Goal: Find specific page/section: Find specific page/section

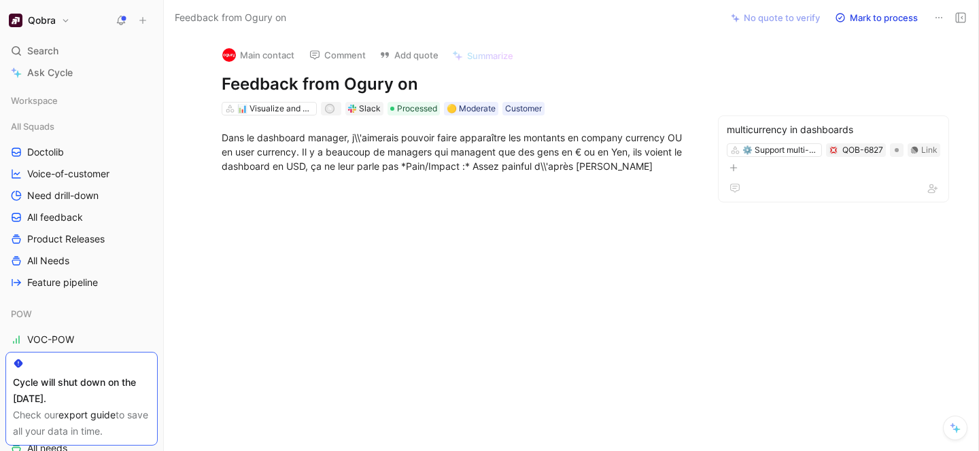
click at [492, 324] on div "Main contact Comment Add quote Summarize Feedback from Ogury on 📊 Visualize and…" at bounding box center [571, 243] width 815 height 416
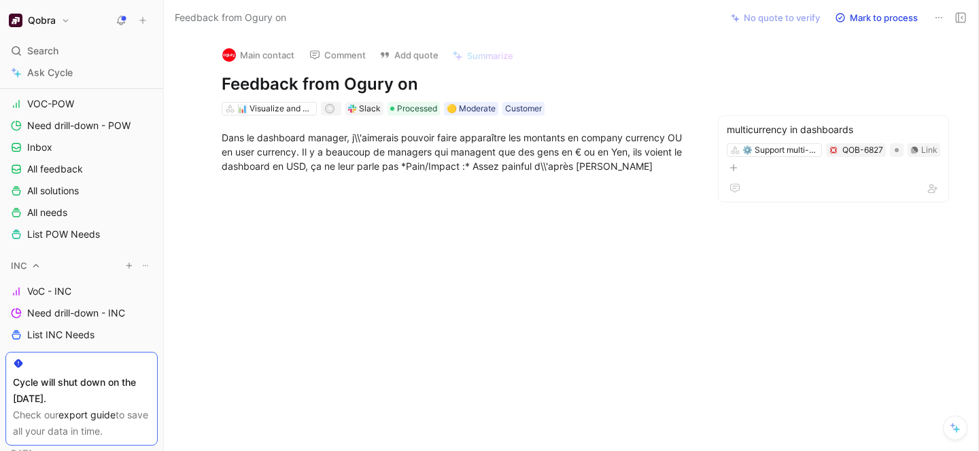
scroll to position [229, 0]
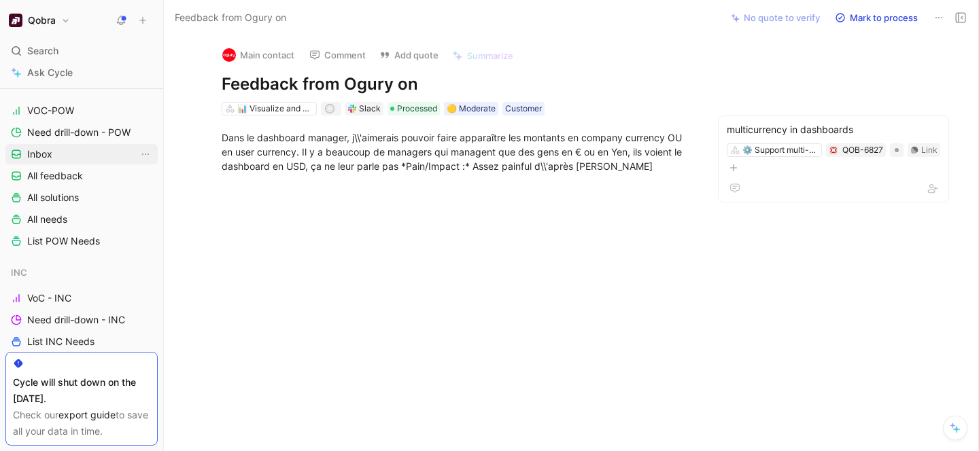
click at [56, 153] on link "Inbox" at bounding box center [81, 154] width 152 height 20
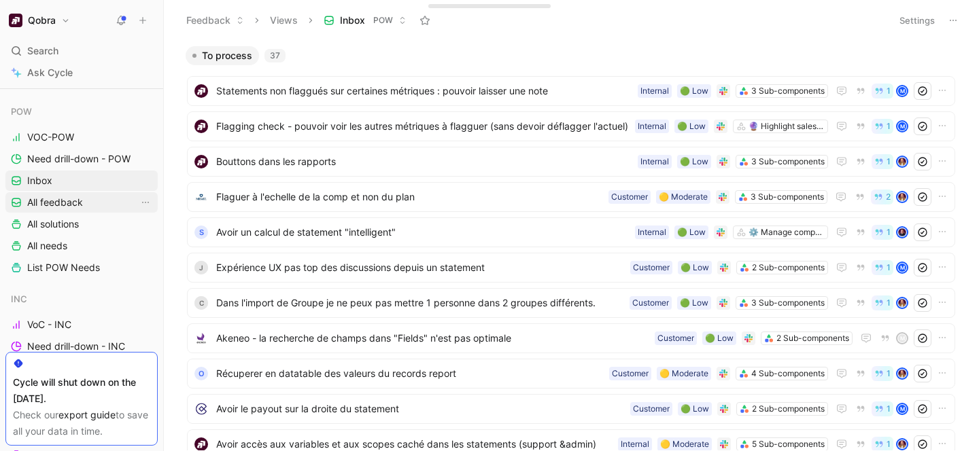
scroll to position [203, 0]
click at [75, 137] on link "VOC-POW" at bounding box center [81, 136] width 152 height 20
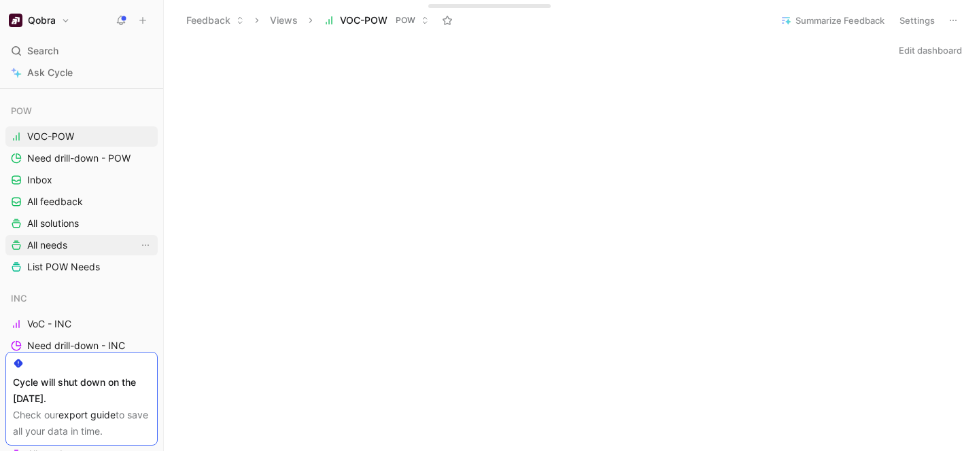
click at [48, 250] on span "All needs" at bounding box center [47, 246] width 40 height 14
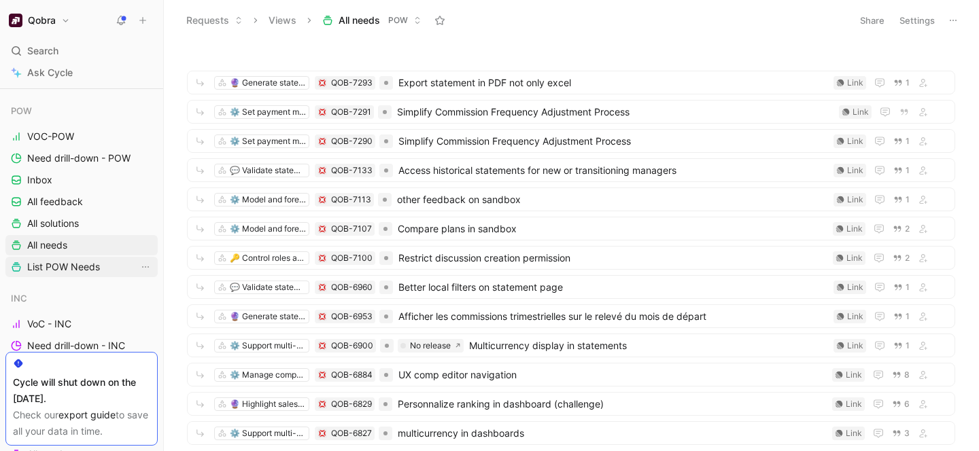
click at [48, 271] on span "List POW Needs" at bounding box center [63, 267] width 73 height 14
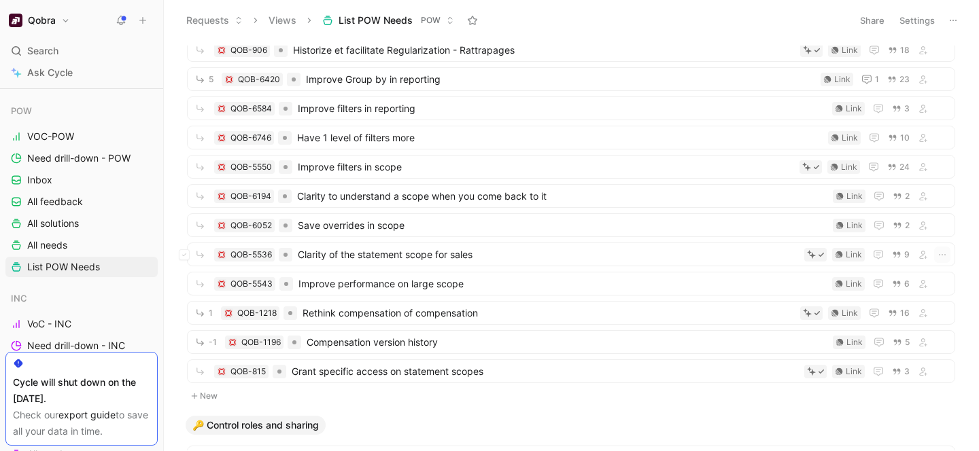
scroll to position [392, 0]
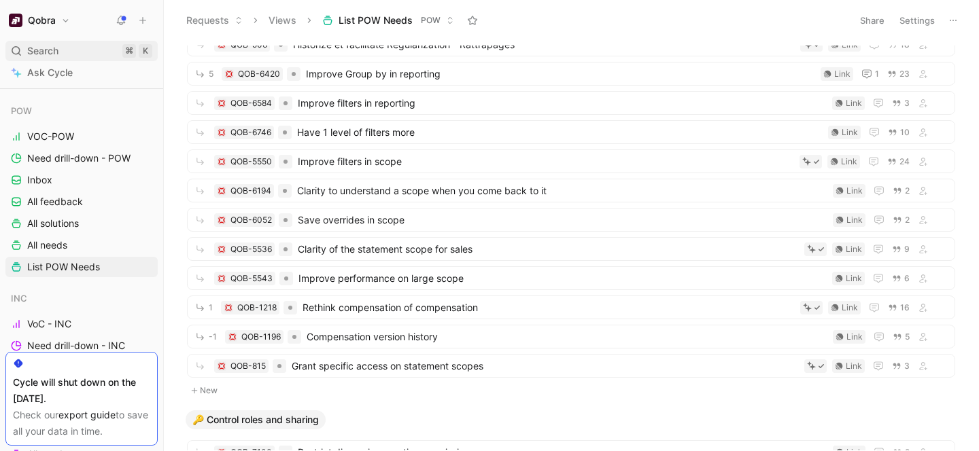
click at [58, 48] on span "Search" at bounding box center [42, 51] width 31 height 16
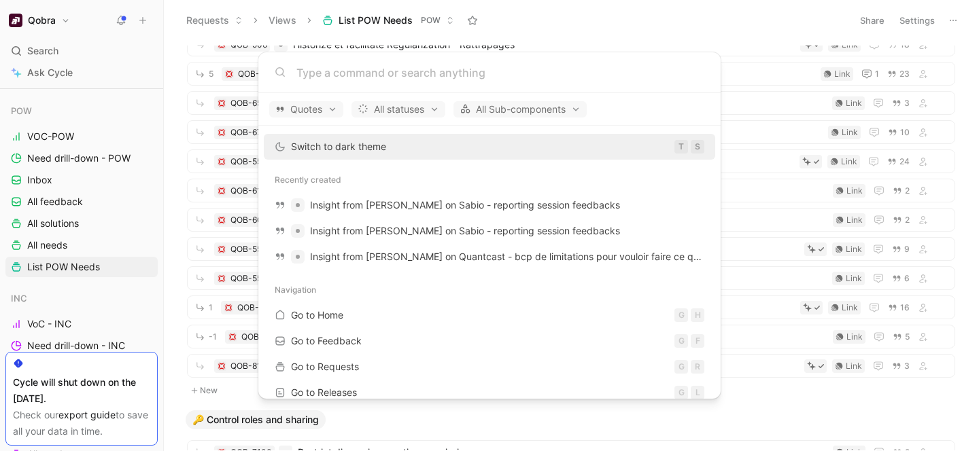
click at [725, 27] on body "Qobra Search ⌘ K Ask Cycle Workspace All Squads Doctolib Voice-of-customer Need…" at bounding box center [489, 225] width 979 height 451
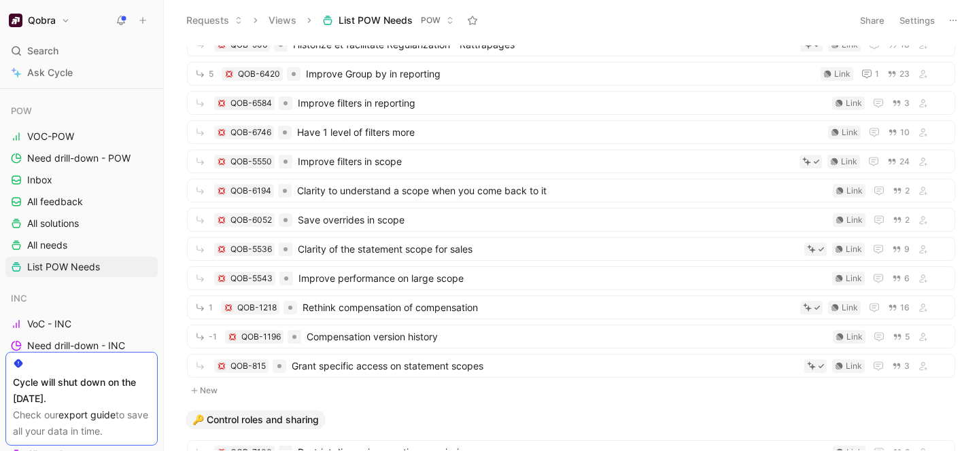
click at [81, 48] on div "Search ⌘ K" at bounding box center [81, 51] width 152 height 20
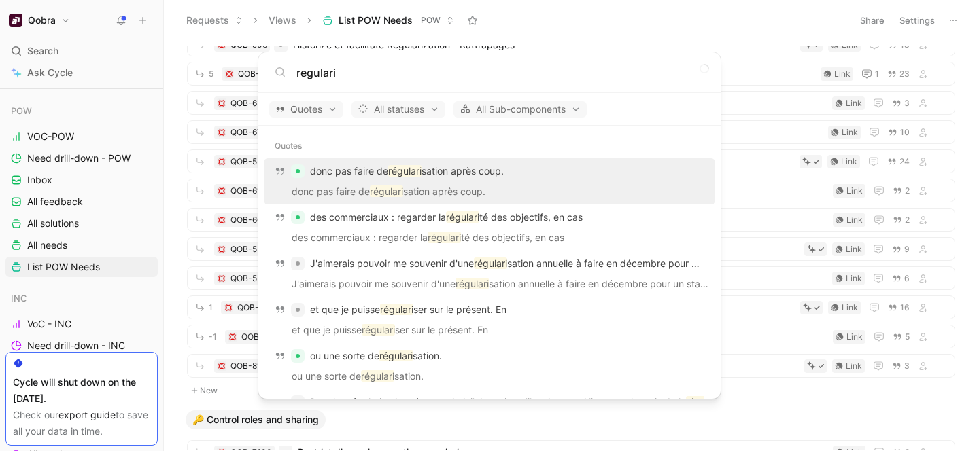
type input "regulari"
click at [719, 16] on body "Qobra Search ⌘ K Ask Cycle Workspace All Squads Doctolib Voice-of-customer Need…" at bounding box center [489, 225] width 979 height 451
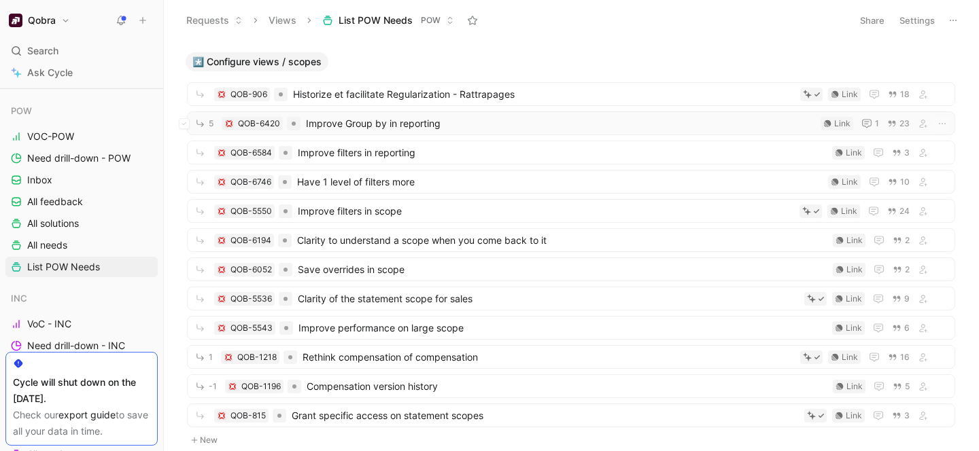
scroll to position [322, 0]
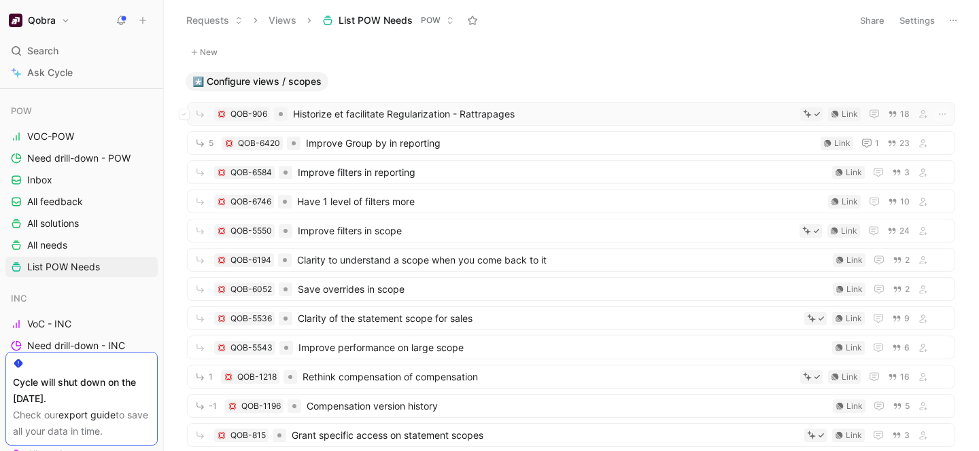
click at [475, 114] on span "Historize et facilitate Regularization - Rattrapages" at bounding box center [544, 114] width 502 height 16
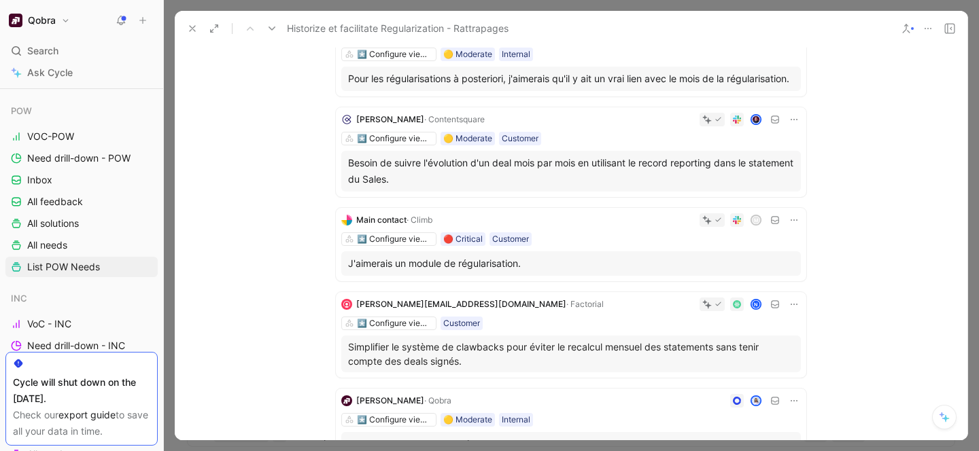
scroll to position [161, 0]
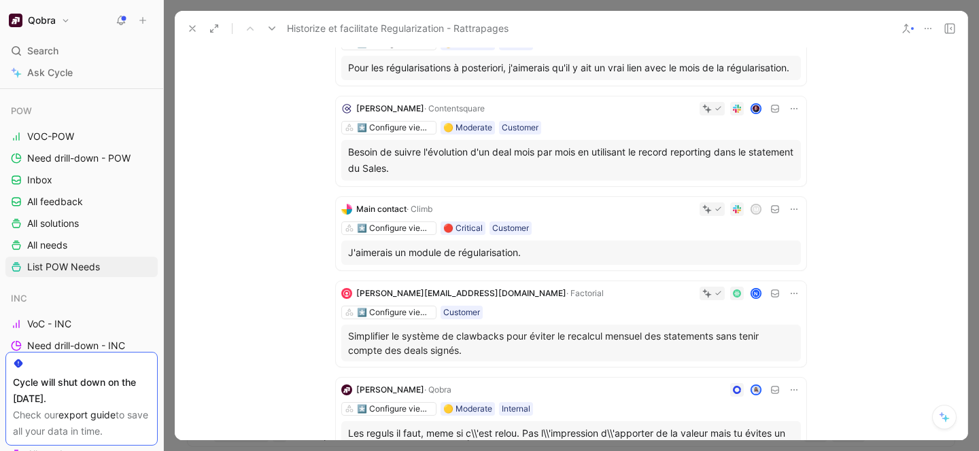
click at [931, 20] on button at bounding box center [928, 28] width 19 height 19
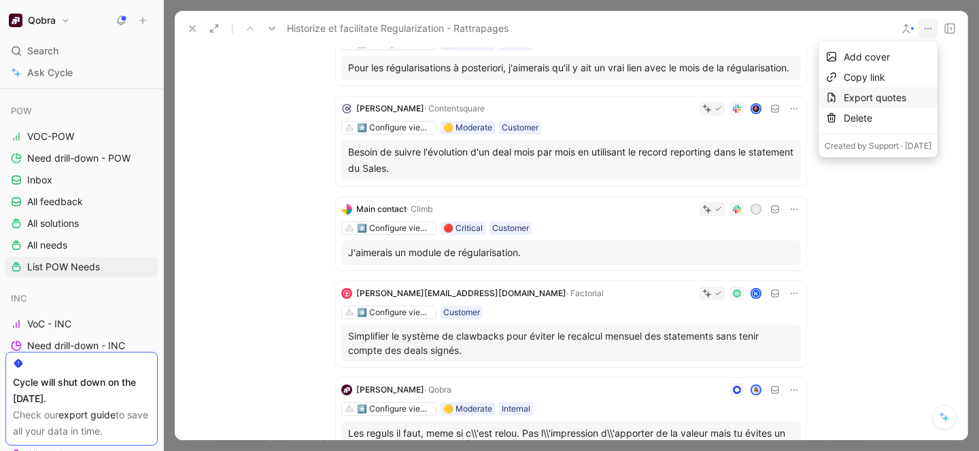
click at [844, 99] on div "Export quotes" at bounding box center [888, 98] width 88 height 16
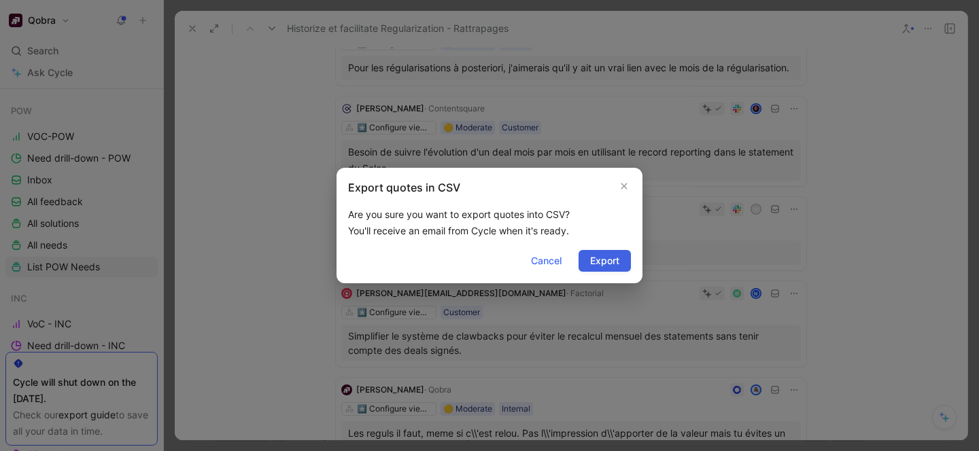
click at [611, 262] on span "Export" at bounding box center [604, 261] width 29 height 16
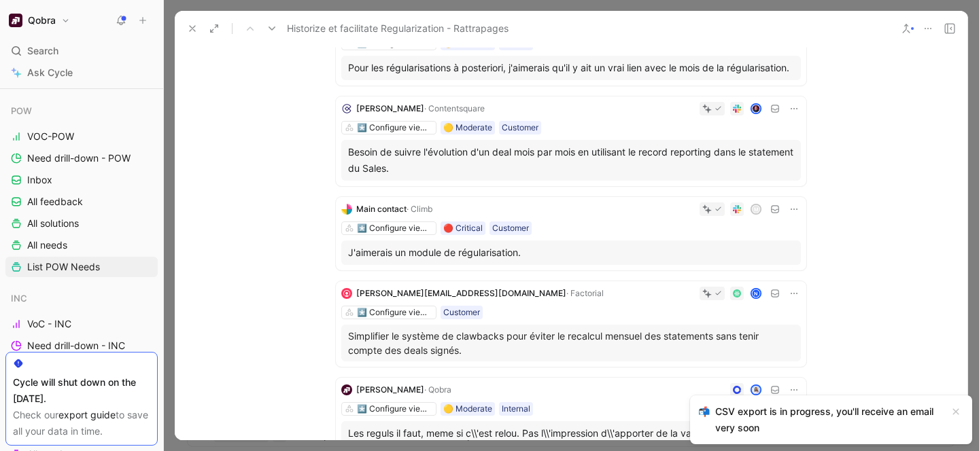
click at [188, 31] on icon at bounding box center [192, 28] width 11 height 11
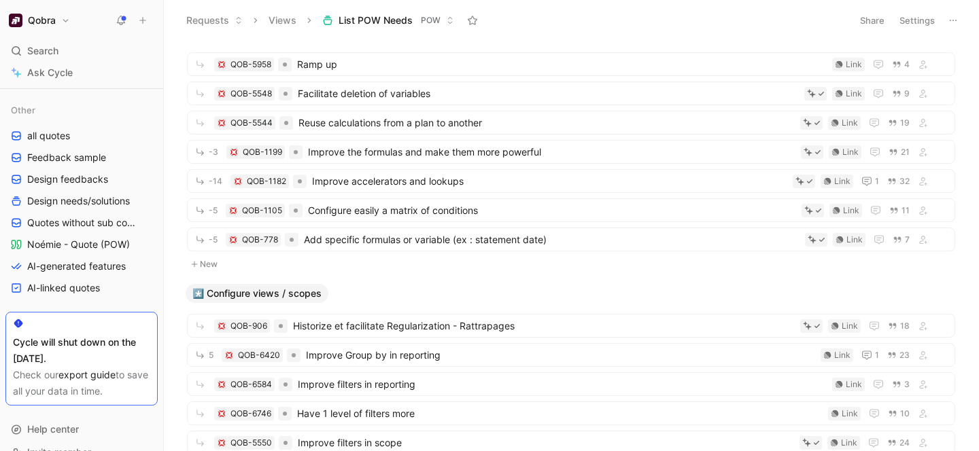
scroll to position [760, 0]
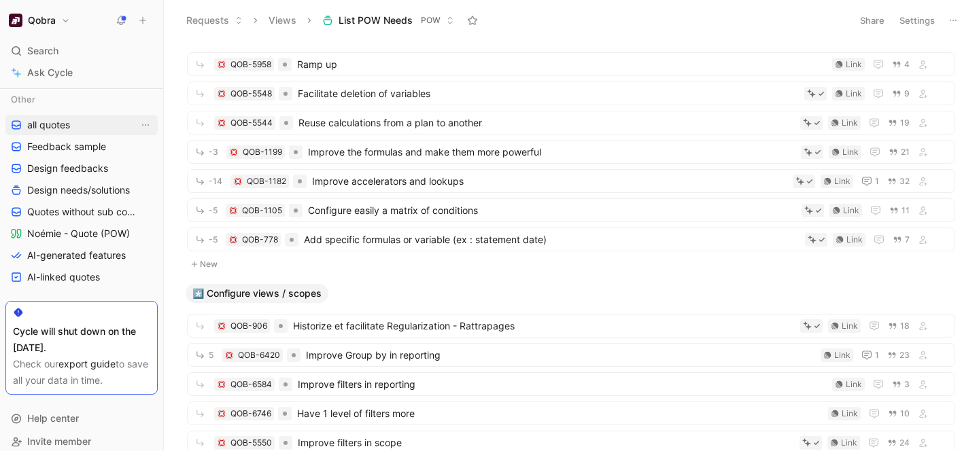
click at [54, 133] on link "all quotes" at bounding box center [81, 125] width 152 height 20
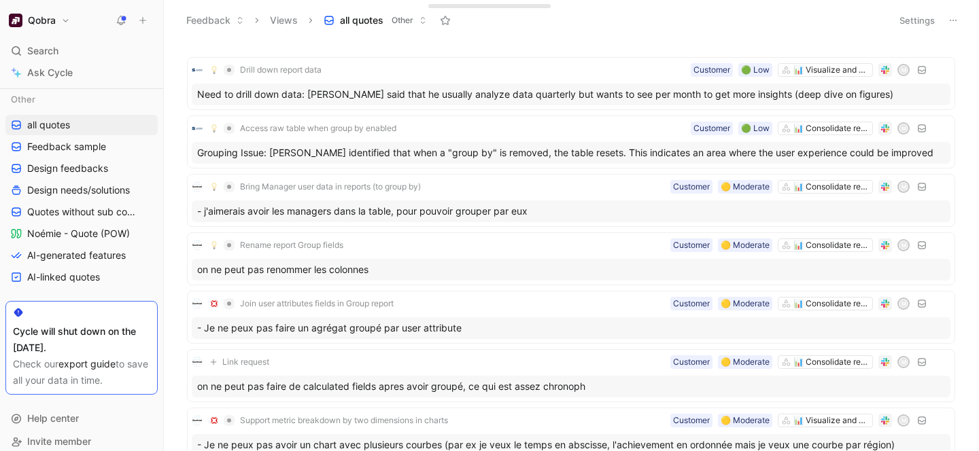
click at [744, 37] on header "Feedback Views all quotes Other Settings" at bounding box center [571, 20] width 815 height 41
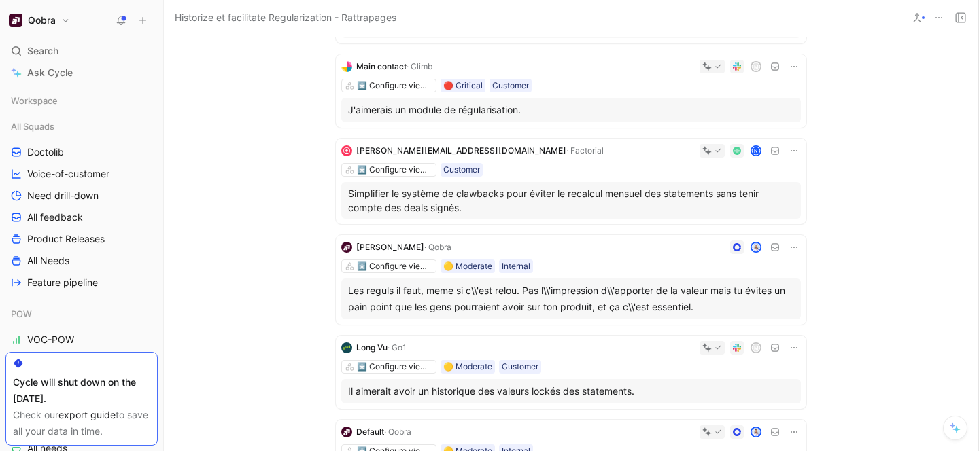
scroll to position [294, 0]
